Goal: Task Accomplishment & Management: Manage account settings

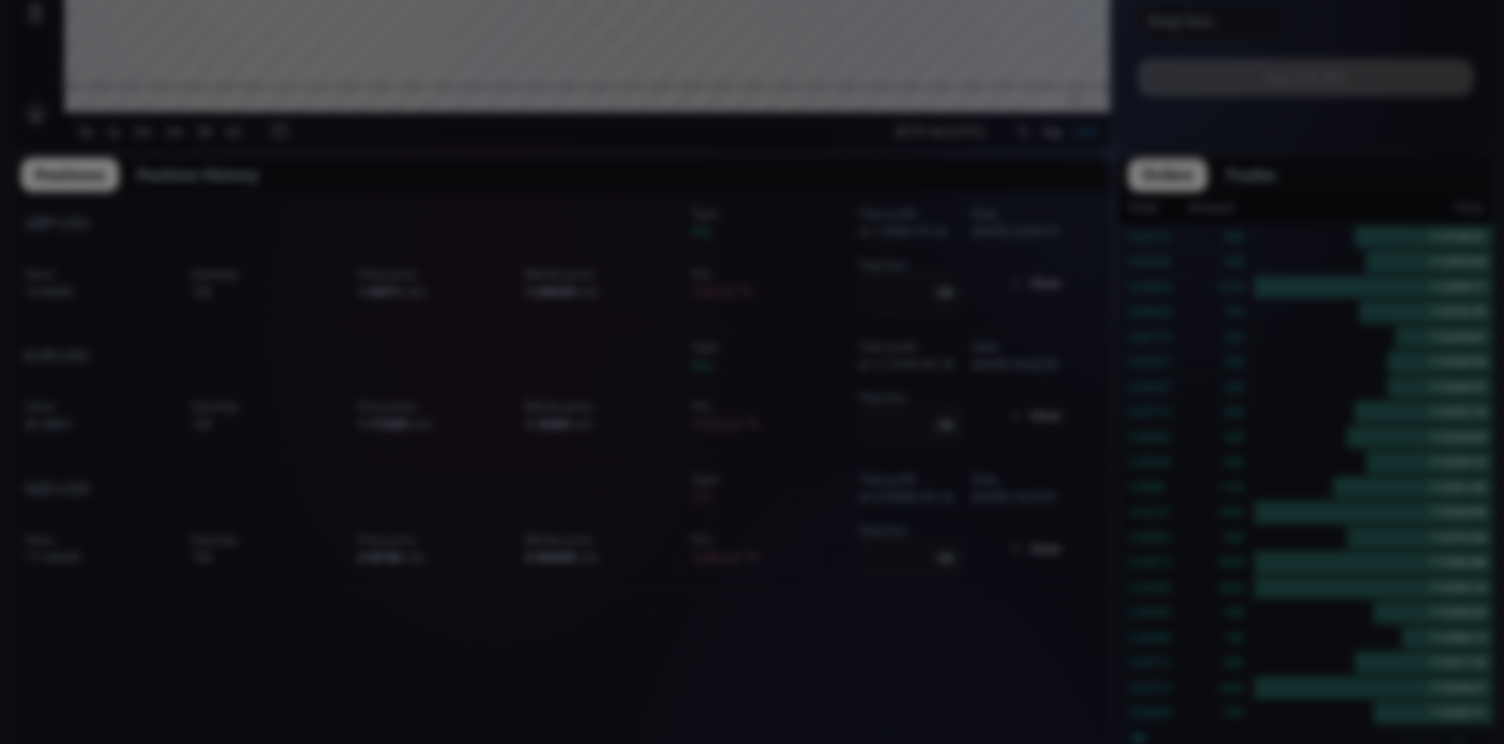
scroll to position [263, 0]
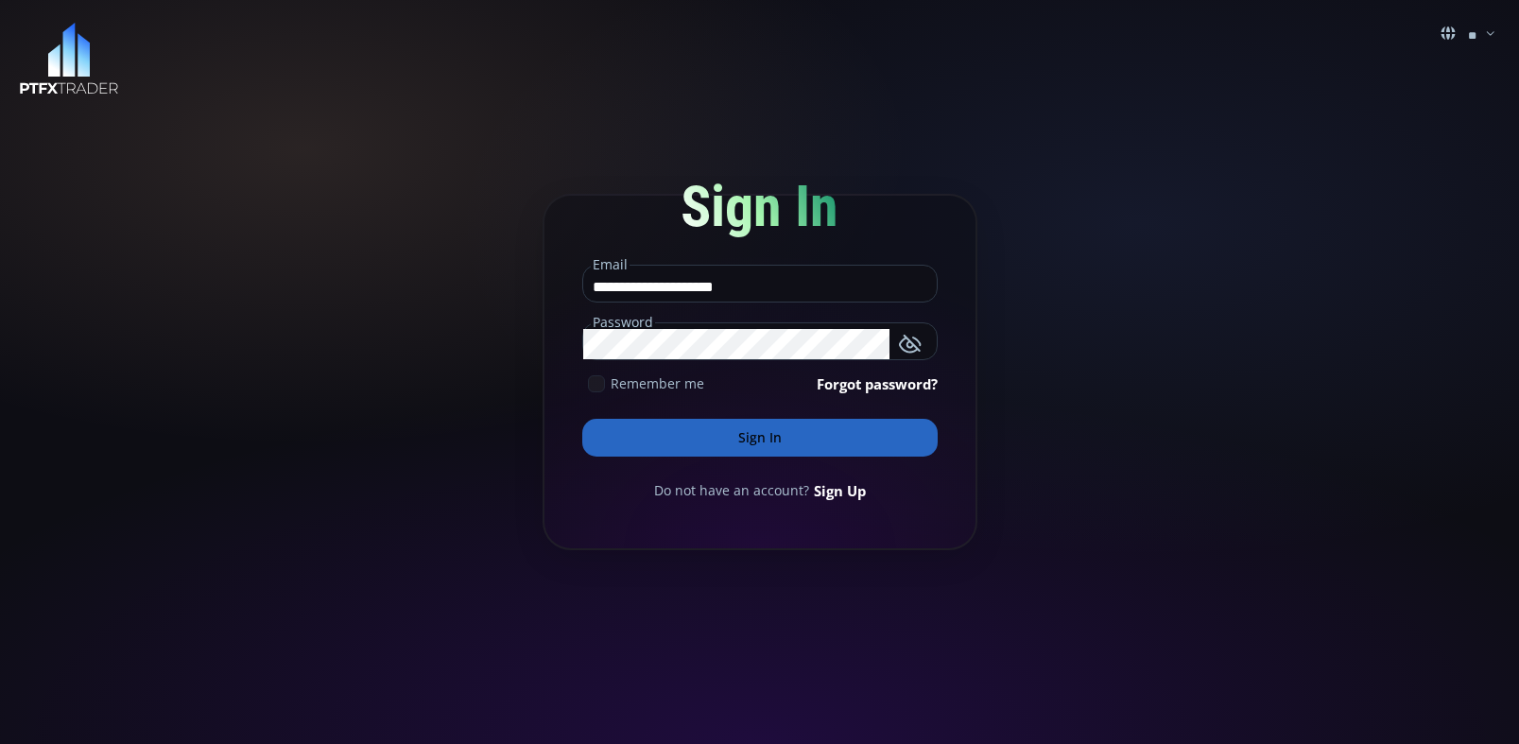
click at [590, 382] on icon at bounding box center [596, 383] width 17 height 17
click at [734, 431] on button "Sign In" at bounding box center [759, 438] width 355 height 38
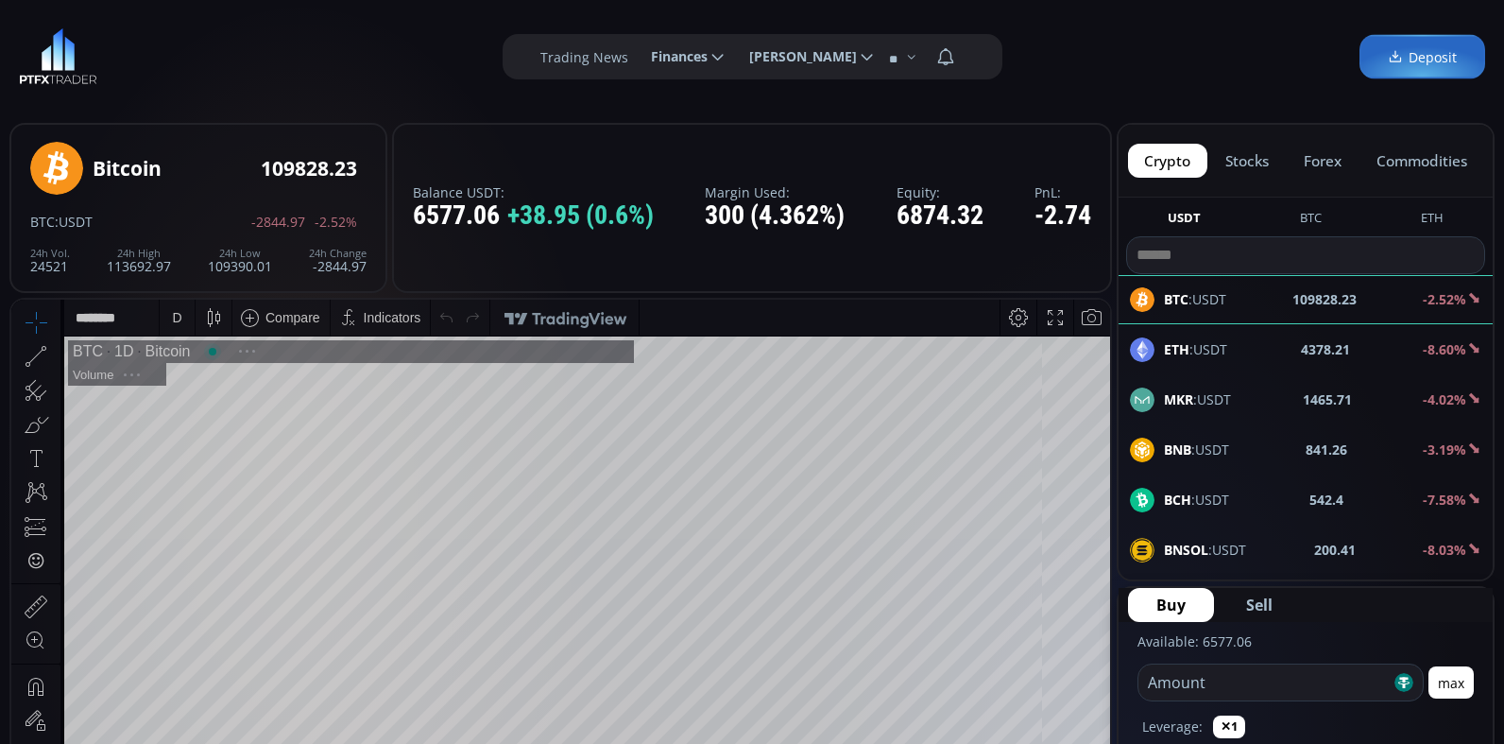
scroll to position [263, 0]
